Goal: Book appointment/travel/reservation: Book appointment/travel/reservation

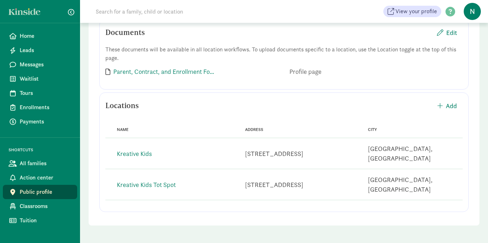
scroll to position [192, 0]
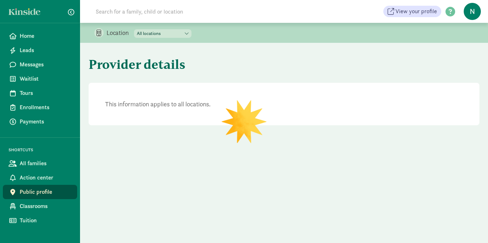
scroll to position [192, 0]
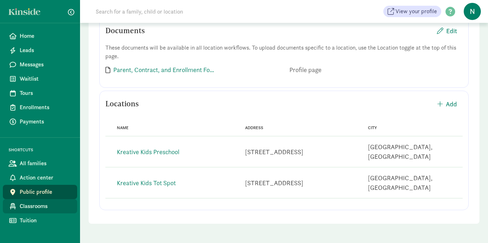
click at [31, 205] on span "Classrooms" at bounding box center [46, 206] width 52 height 9
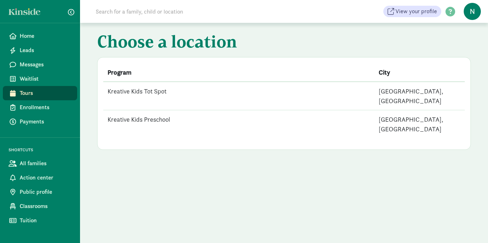
click at [127, 91] on td "Kreative Kids Tot Spot" at bounding box center [238, 96] width 271 height 29
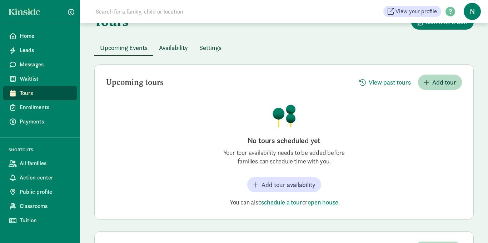
scroll to position [57, 0]
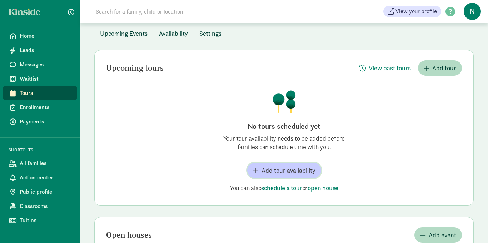
click at [275, 173] on span "Add tour availability" at bounding box center [289, 171] width 54 height 10
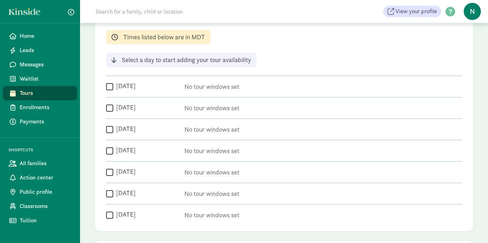
scroll to position [129, 0]
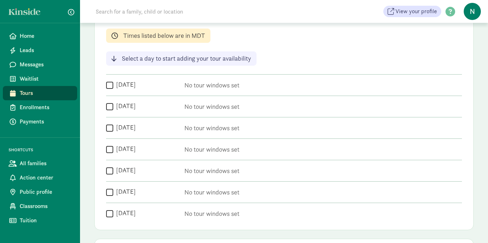
click at [112, 88] on input "Monday" at bounding box center [109, 85] width 7 height 10
checkbox input "true"
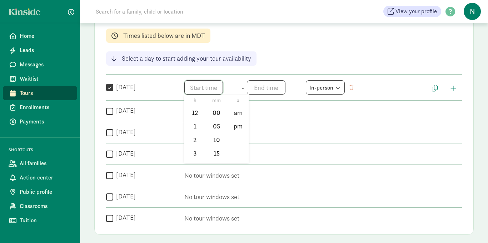
click at [204, 90] on span "h 12 1 2 3 4 5 6 7 8 9 10 11 mm 00 05 10 15 20 25 30 35 40 45 50 55 a am pm" at bounding box center [211, 87] width 54 height 14
click at [193, 136] on li "5" at bounding box center [194, 135] width 21 height 14
click at [222, 112] on li "00" at bounding box center [216, 113] width 21 height 14
click at [240, 127] on li "pm" at bounding box center [238, 127] width 21 height 14
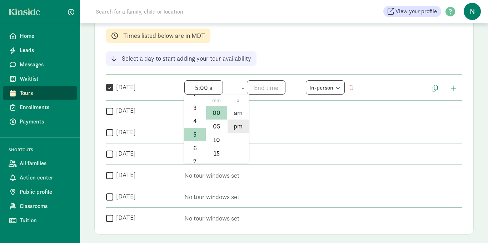
type input "5:00 pm"
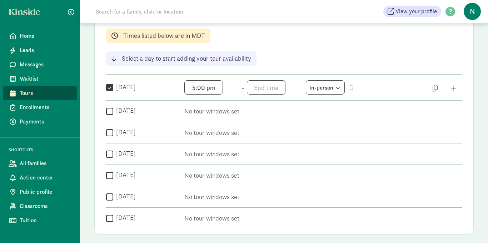
click at [336, 89] on icon at bounding box center [337, 88] width 6 height 5
click at [336, 88] on icon at bounding box center [337, 88] width 6 height 5
click at [266, 89] on span "h 12 1 2 3 4 5 6 7 8 9 10 11 mm 00 05 10 15 20 25 30 35 40 45 50 55 a am pm" at bounding box center [274, 87] width 54 height 14
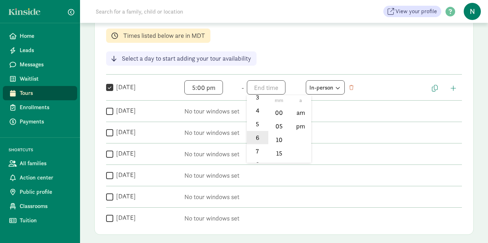
click at [257, 141] on li "6" at bounding box center [257, 138] width 21 height 14
click at [282, 111] on li "00" at bounding box center [279, 113] width 21 height 14
click at [304, 127] on li "pm" at bounding box center [300, 127] width 21 height 14
type input "6:00 pm"
click at [109, 112] on input "Tuesday" at bounding box center [109, 112] width 7 height 10
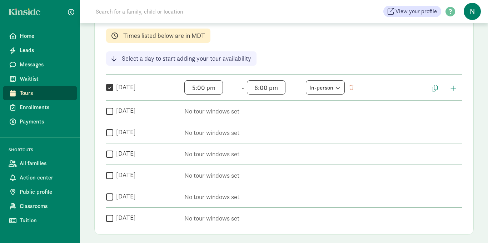
checkbox input "true"
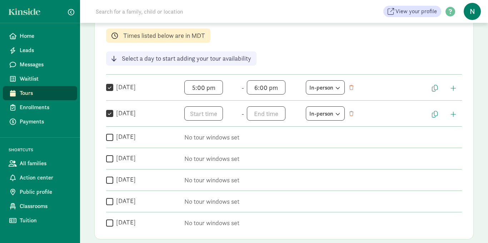
click at [109, 138] on input "Wednesday" at bounding box center [109, 138] width 7 height 10
checkbox input "true"
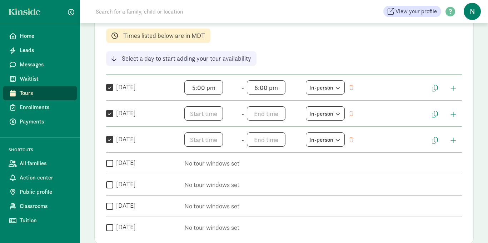
click at [111, 165] on input "Thursday" at bounding box center [109, 164] width 7 height 10
checkbox input "true"
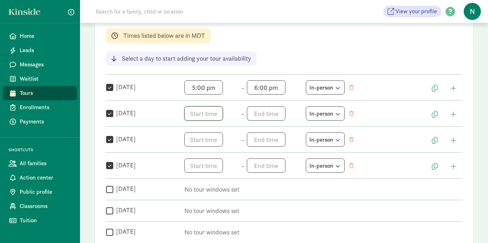
click at [200, 115] on span "h 12 1 2 3 4 5 6 7 8 9 10 11 mm 00 05 10 15 20 25 30 35 40 45 50 55 a am pm" at bounding box center [211, 114] width 54 height 14
click at [196, 166] on li "5" at bounding box center [194, 168] width 21 height 14
click at [215, 141] on li "00" at bounding box center [216, 139] width 21 height 14
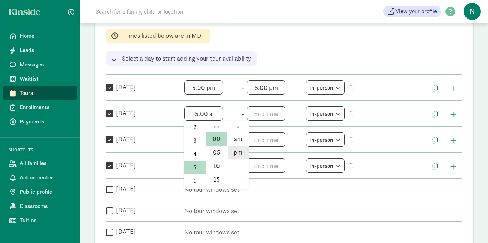
click at [240, 155] on li "pm" at bounding box center [238, 153] width 21 height 14
type input "5:00 pm"
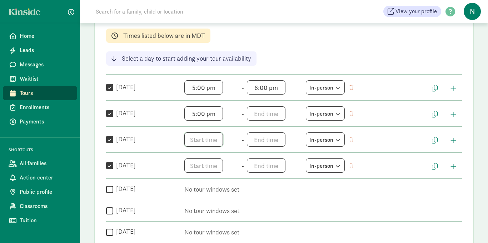
click at [202, 140] on span "h 12 1 2 3 4 5 6 7 8 9 10 11 mm 00 05 10 15 20 25 30 35 40 45 50 55 a am pm" at bounding box center [211, 140] width 54 height 14
click at [199, 189] on li "5" at bounding box center [194, 189] width 21 height 14
click at [216, 167] on li "00" at bounding box center [216, 165] width 21 height 14
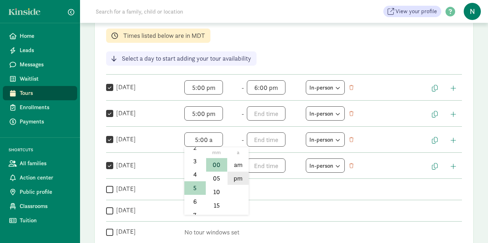
click at [233, 178] on li "pm" at bounding box center [238, 179] width 21 height 14
type input "5:00 pm"
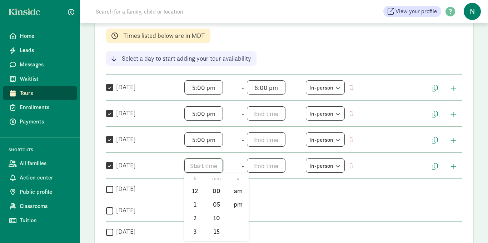
click at [195, 168] on span "h 12 1 2 3 4 5 6 7 8 9 10 11 mm 00 05 10 15 20 25 30 35 40 45 50 55 a am pm" at bounding box center [211, 166] width 54 height 14
drag, startPoint x: 206, startPoint y: 181, endPoint x: 204, endPoint y: 199, distance: 19.0
click at [204, 199] on div "h 12 1 2 3 4 5 6 7 8 9 10 11 mm 00 05 10 15 20 25 30 35 40 45 50 55 a am pm" at bounding box center [216, 208] width 64 height 68
click at [200, 208] on li "5" at bounding box center [194, 211] width 21 height 14
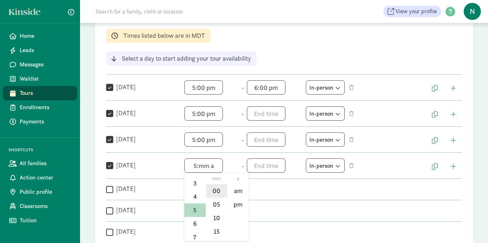
click at [222, 187] on li "00" at bounding box center [216, 191] width 21 height 14
click at [235, 203] on li "pm" at bounding box center [238, 205] width 21 height 14
type input "5:00 pm"
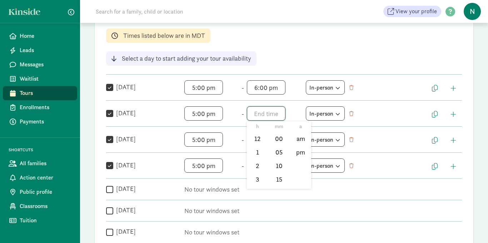
click at [255, 114] on span "h 12 1 2 3 4 5 6 7 8 9 10 11 mm 00 05 10 15 20 25 30 35 40 45 50 55 a am pm" at bounding box center [274, 114] width 54 height 14
click at [258, 175] on li "6" at bounding box center [257, 177] width 21 height 14
click at [277, 142] on li "00" at bounding box center [279, 139] width 21 height 14
click at [295, 154] on li "pm" at bounding box center [300, 153] width 21 height 14
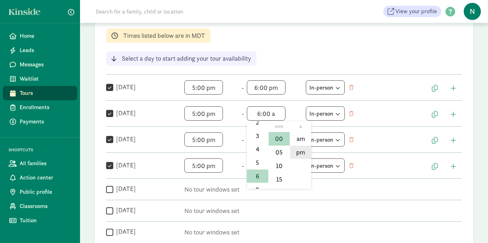
type input "6:00 pm"
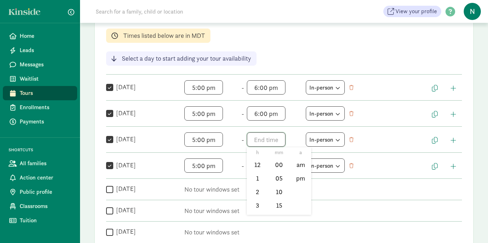
click at [257, 139] on span "h 12 1 2 3 4 5 6 7 8 9 10 11 mm 00 05 10 15 20 25 30 35 40 45 50 55 a am pm" at bounding box center [274, 140] width 54 height 14
click at [260, 193] on li "6" at bounding box center [257, 195] width 21 height 14
click at [280, 164] on li "00" at bounding box center [279, 165] width 21 height 14
click at [293, 181] on li "pm" at bounding box center [300, 179] width 21 height 14
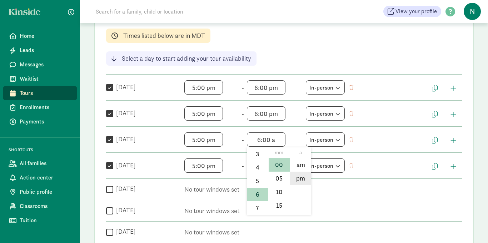
type input "6:00 pm"
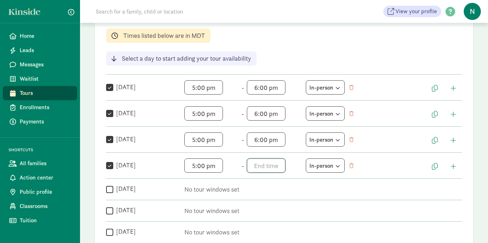
click at [258, 167] on span "h 12 1 2 3 4 5 6 7 8 9 10 11 mm 00 05 10 15 20 25 30 35 40 45 50 55 a am pm" at bounding box center [274, 166] width 54 height 14
drag, startPoint x: 269, startPoint y: 179, endPoint x: 266, endPoint y: 176, distance: 4.3
click at [266, 176] on div "Weekly tour availability Cancel Save changes These are the days and times you a…" at bounding box center [284, 114] width 380 height 271
click at [261, 165] on span "h 12 1 2 3 4 5 6 7 8 9 10 11 mm 00 05 10 15 20 25 30 35 40 45 50 55 a am pm" at bounding box center [274, 166] width 54 height 14
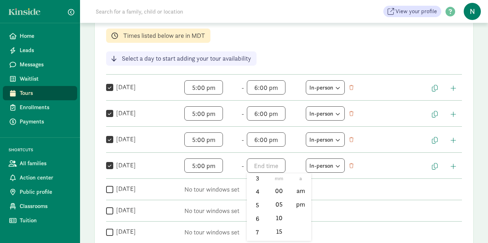
scroll to position [55, 0]
click at [261, 217] on li "6" at bounding box center [257, 218] width 21 height 14
click at [278, 190] on li "00" at bounding box center [279, 191] width 21 height 14
click at [298, 204] on li "pm" at bounding box center [300, 205] width 21 height 14
type input "6:00 pm"
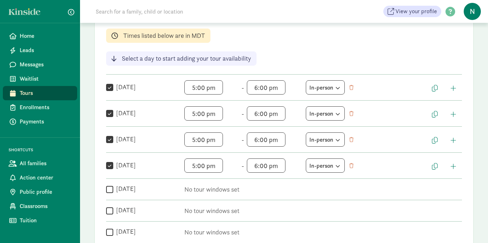
click at [478, 154] on div "Tours Schedule a tour Upcoming Events Availability Settings Weekly tour availab…" at bounding box center [284, 132] width 408 height 436
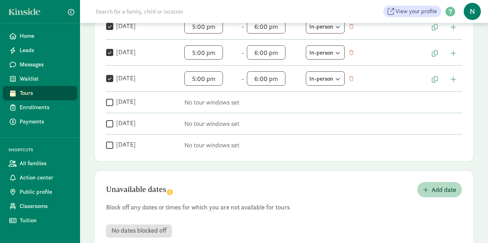
scroll to position [236, 0]
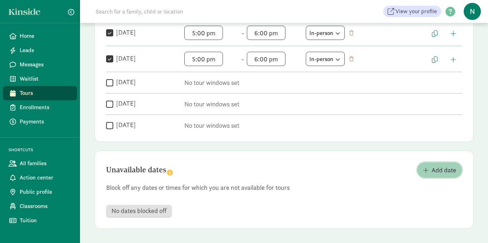
click at [424, 172] on span "button" at bounding box center [426, 170] width 6 height 6
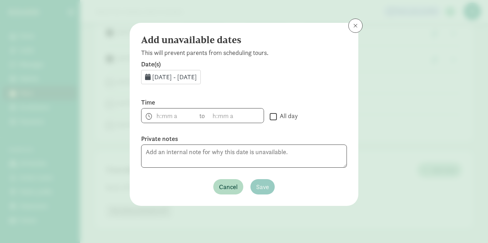
click at [169, 76] on span "Aug 11, 2025 - Aug 31, 2025" at bounding box center [174, 77] width 45 height 8
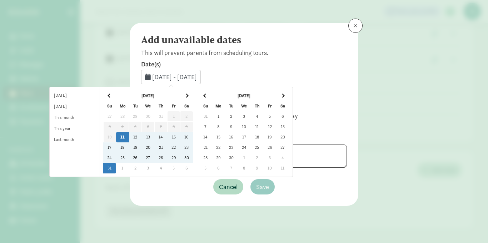
click at [129, 168] on td "1" at bounding box center [122, 168] width 13 height 10
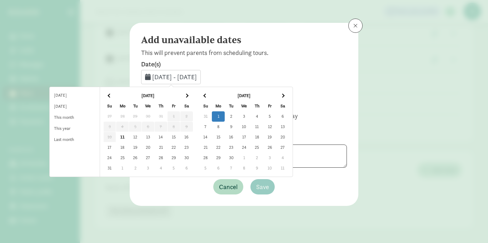
click at [225, 117] on td "1" at bounding box center [218, 117] width 13 height 10
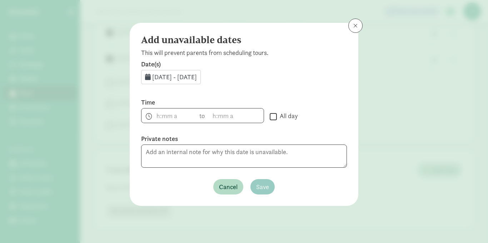
click at [273, 118] on input "All day" at bounding box center [273, 117] width 7 height 10
checkbox input "true"
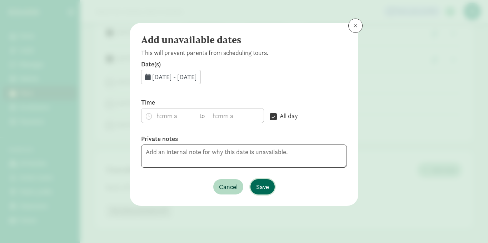
click at [260, 188] on span "Save" at bounding box center [262, 187] width 13 height 10
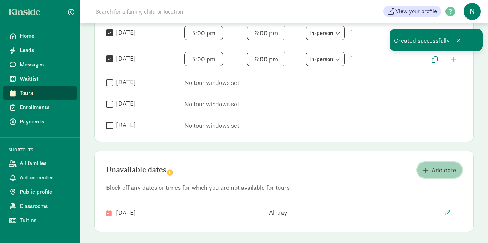
click at [425, 169] on span "button" at bounding box center [426, 170] width 6 height 6
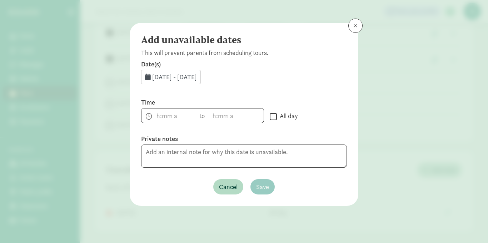
click at [169, 79] on span "Aug 11, 2025 - Aug 31, 2025" at bounding box center [174, 77] width 45 height 8
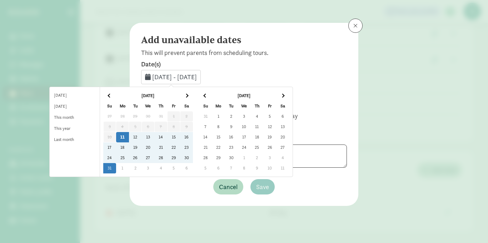
click at [285, 97] on span at bounding box center [283, 96] width 4 height 4
click at [251, 157] on td "26" at bounding box center [244, 158] width 13 height 10
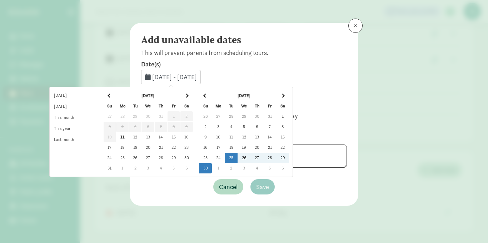
click at [212, 170] on td "30" at bounding box center [205, 168] width 13 height 10
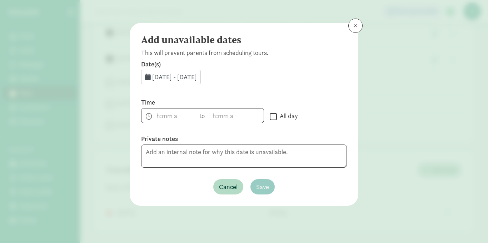
click at [273, 117] on input "All day" at bounding box center [273, 117] width 7 height 10
checkbox input "true"
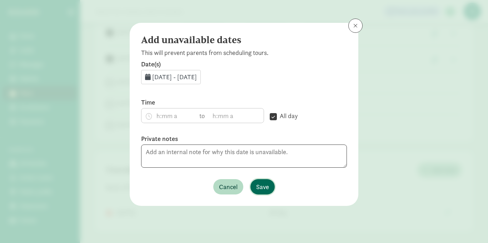
click at [265, 183] on span "Save" at bounding box center [262, 187] width 13 height 10
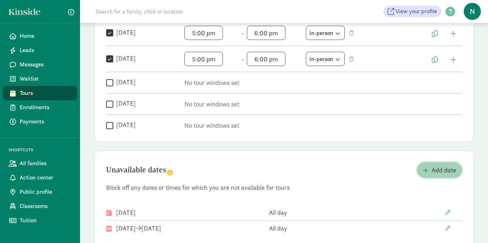
click at [440, 173] on span "Add date" at bounding box center [444, 171] width 25 height 10
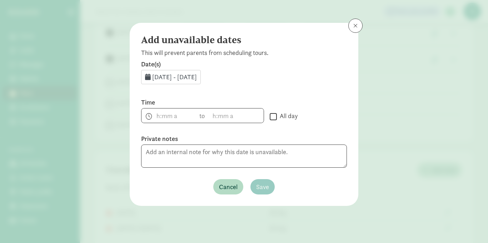
click at [197, 75] on span "Aug 11, 2025 - Aug 31, 2025" at bounding box center [174, 77] width 45 height 8
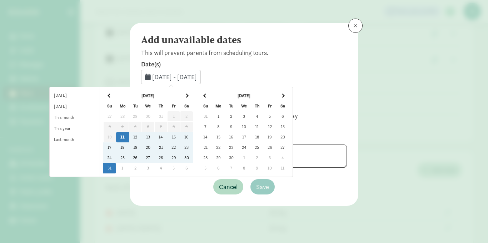
click at [289, 97] on th at bounding box center [282, 96] width 13 height 10
click at [251, 147] on td "24" at bounding box center [244, 148] width 13 height 10
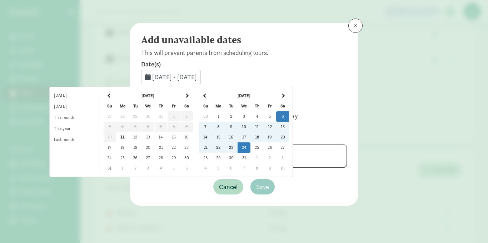
click at [289, 93] on th at bounding box center [282, 96] width 13 height 10
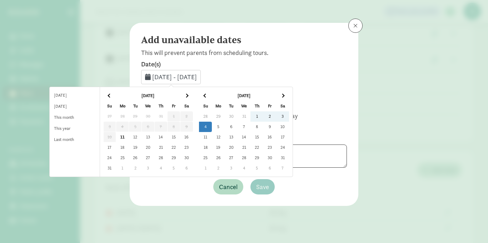
click at [212, 127] on td "4" at bounding box center [205, 127] width 13 height 10
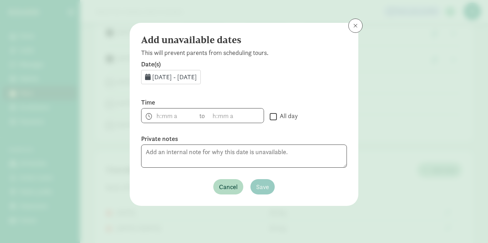
click at [167, 81] on div "Dec 6, 2025 - Jan 4, 2026" at bounding box center [171, 77] width 60 height 14
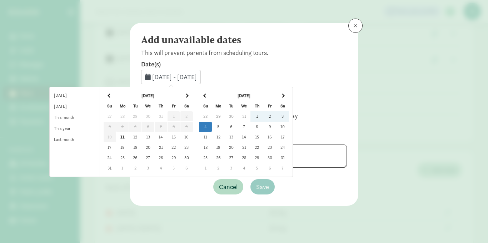
click at [212, 97] on th at bounding box center [205, 96] width 13 height 10
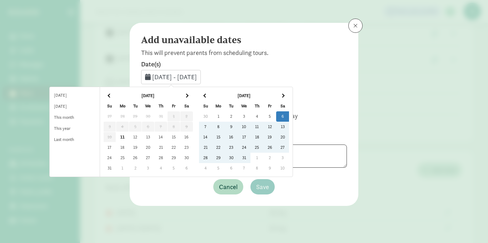
click at [251, 148] on td "24" at bounding box center [244, 148] width 13 height 10
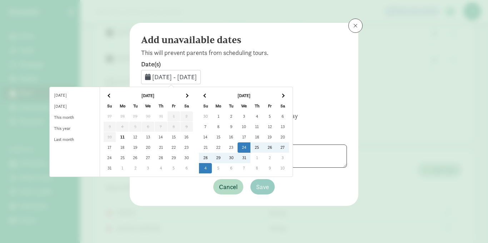
click at [212, 171] on td "4" at bounding box center [205, 168] width 13 height 10
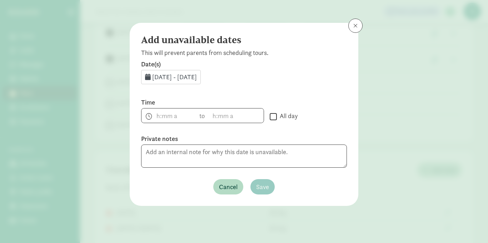
click at [271, 117] on input "All day" at bounding box center [273, 117] width 7 height 10
checkbox input "true"
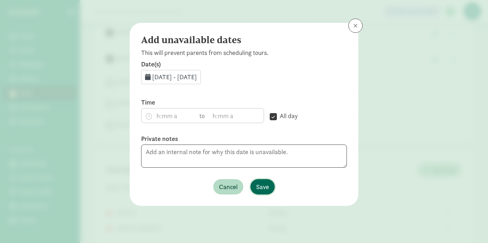
click at [261, 184] on span "Save" at bounding box center [262, 187] width 13 height 10
